Goal: Download file/media

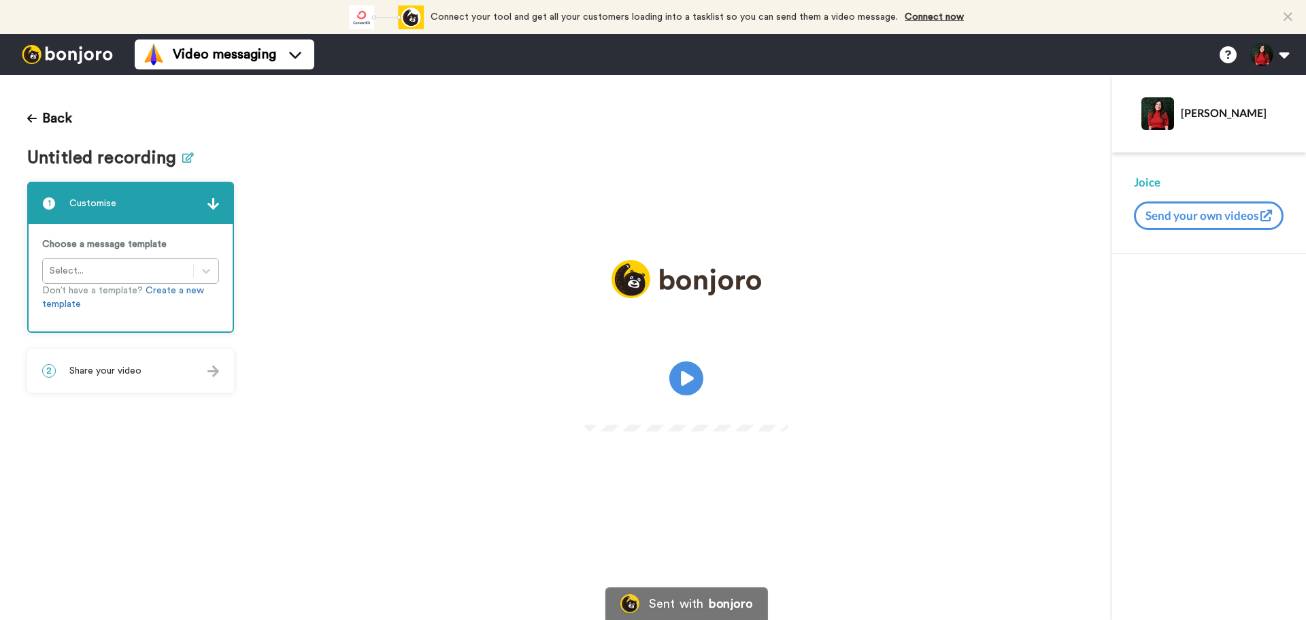
click at [185, 160] on icon at bounding box center [188, 157] width 12 height 10
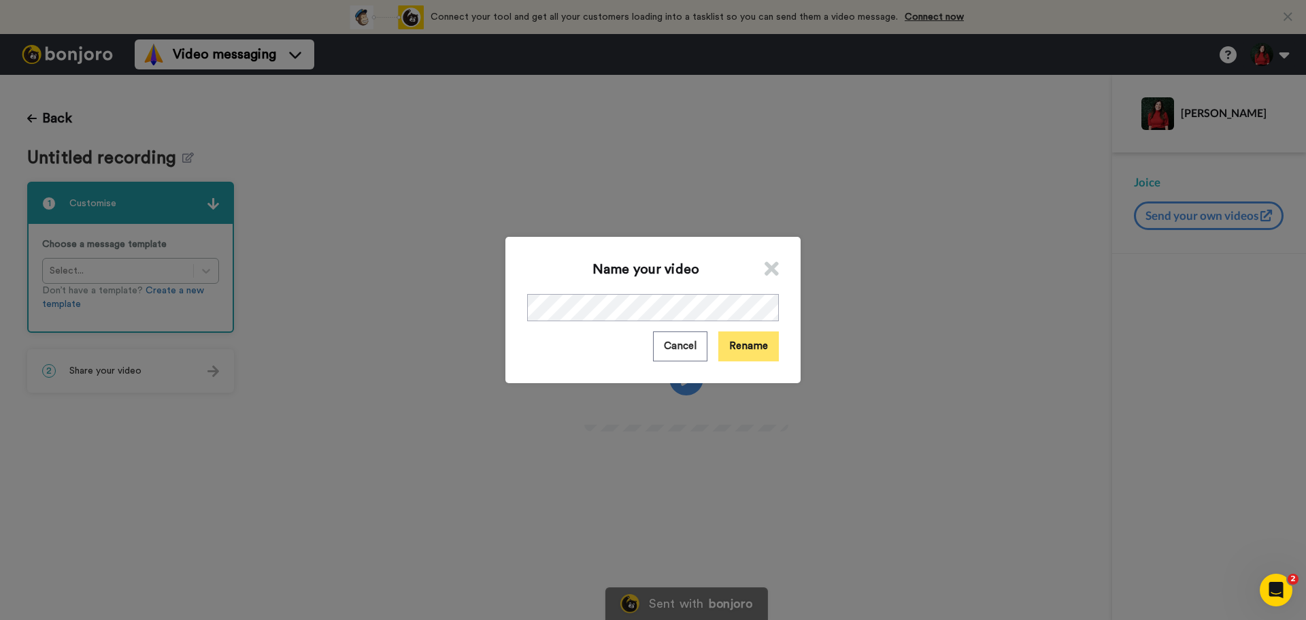
click at [737, 357] on button "Rename" at bounding box center [748, 345] width 61 height 29
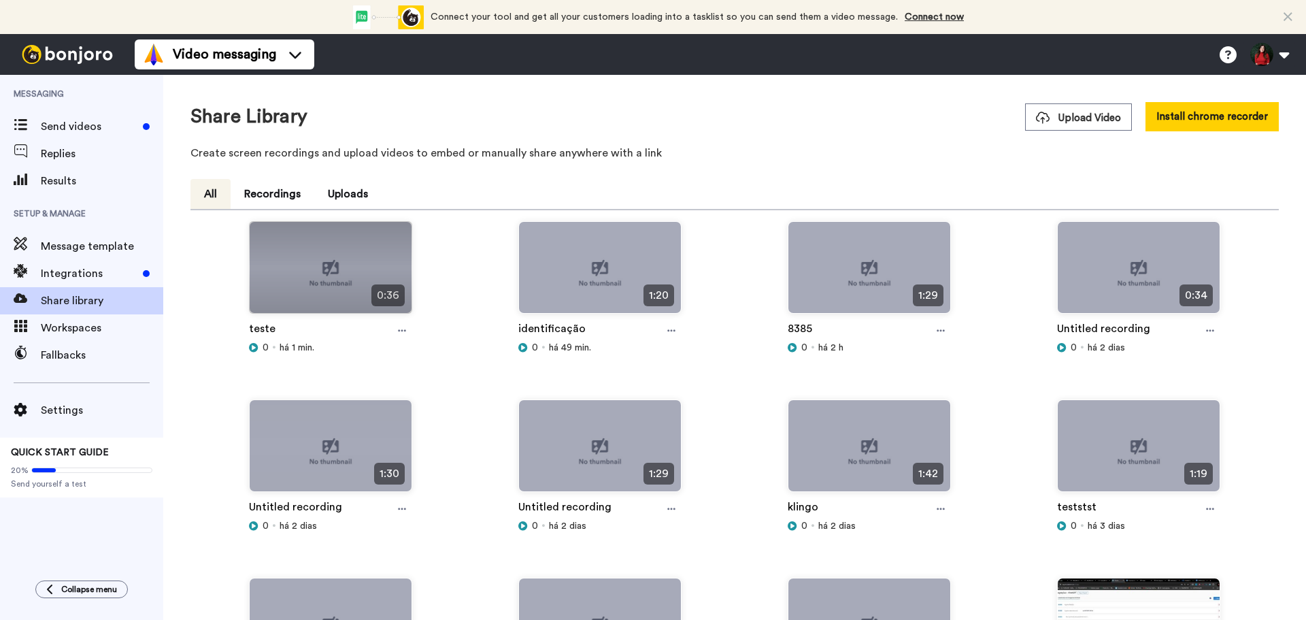
click at [410, 335] on div "teste" at bounding box center [330, 330] width 163 height 20
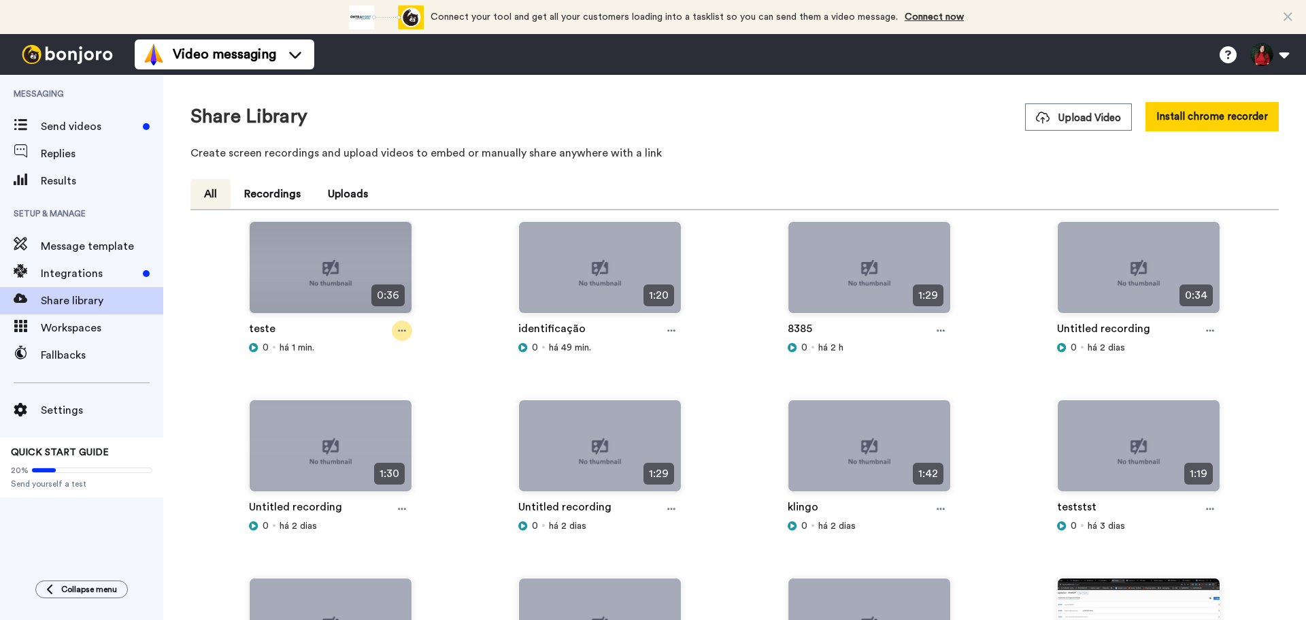
click at [402, 333] on icon at bounding box center [402, 331] width 8 height 10
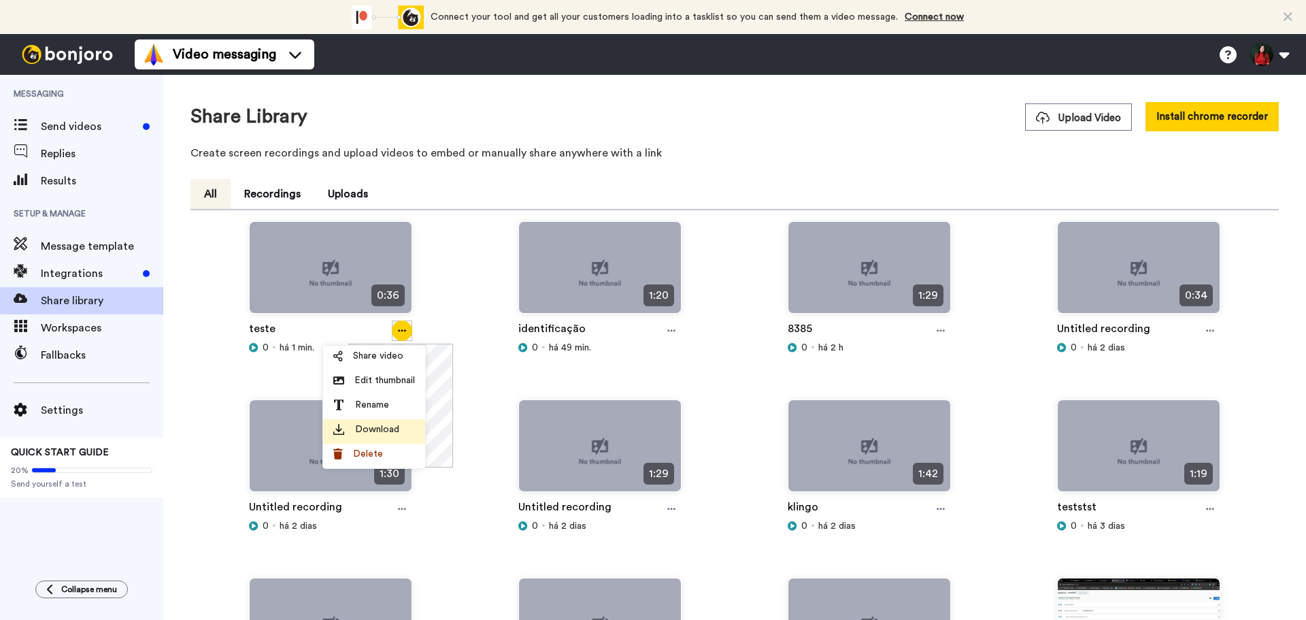
click at [396, 435] on span "Download" at bounding box center [377, 429] width 44 height 14
